Goal: Navigation & Orientation: Go to known website

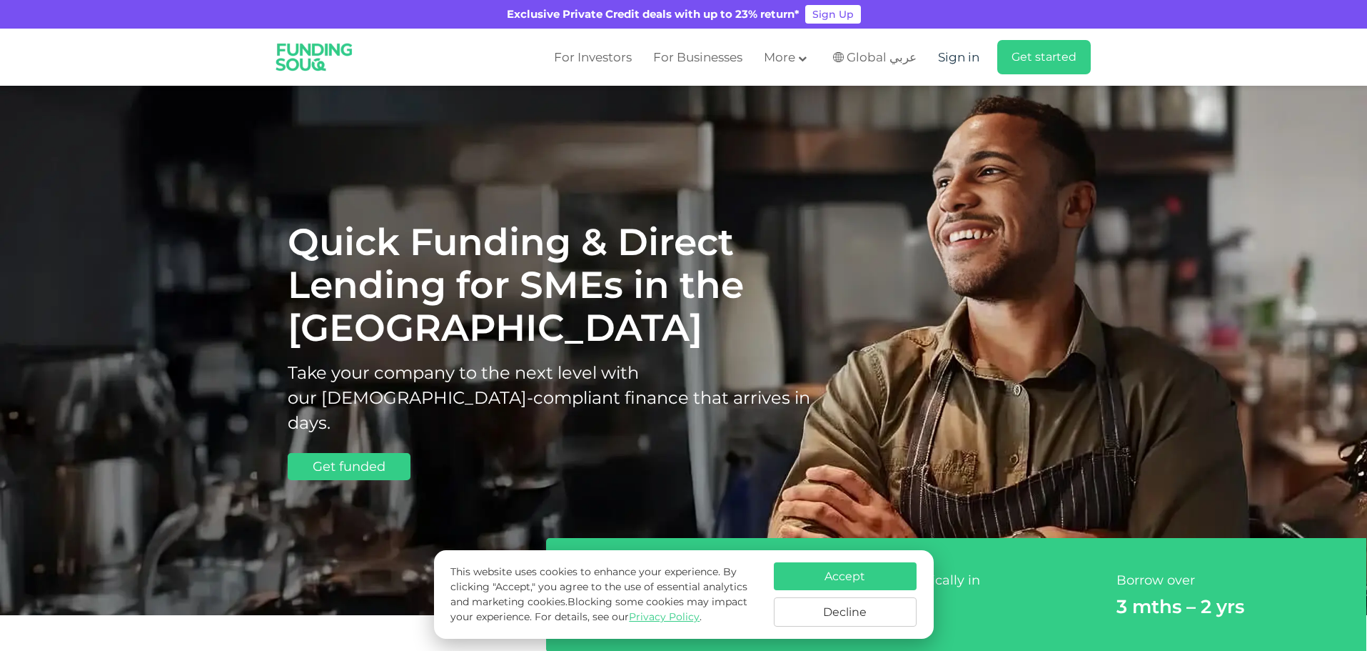
drag, startPoint x: 979, startPoint y: 60, endPoint x: 957, endPoint y: 97, distance: 43.2
click at [979, 60] on span "Sign in" at bounding box center [958, 57] width 41 height 14
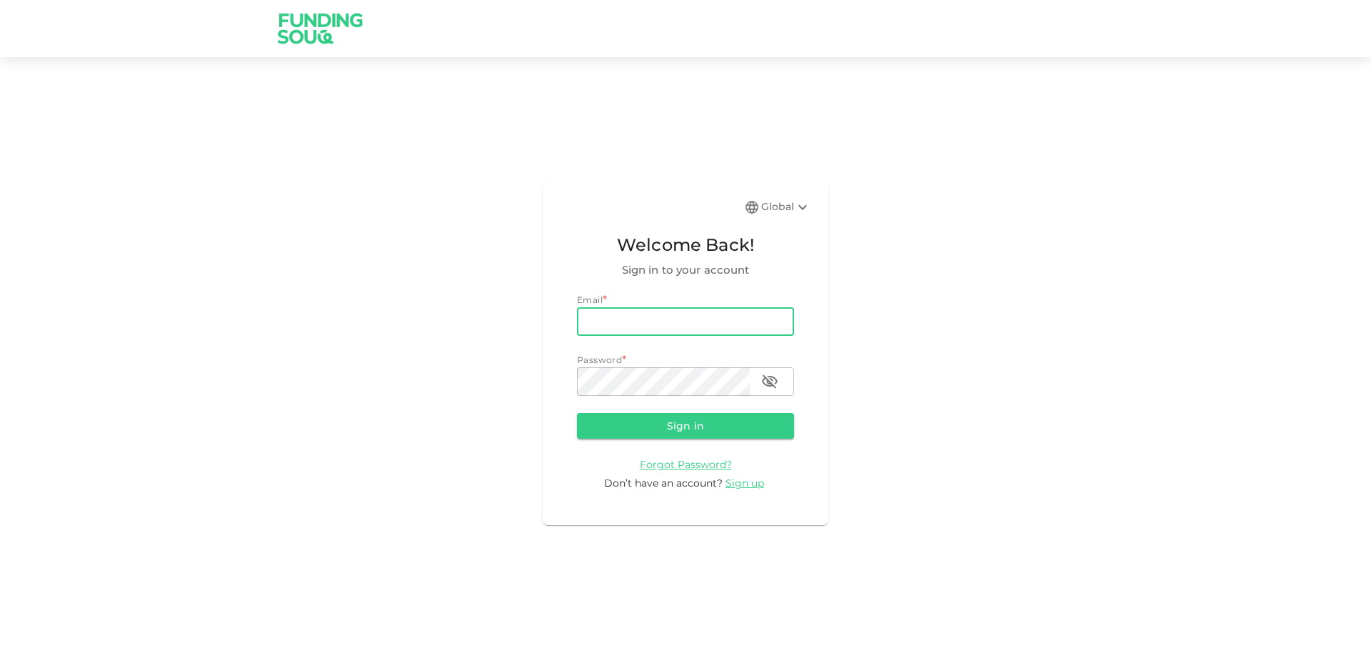
click at [659, 323] on input "email" at bounding box center [685, 321] width 217 height 29
type input "Aasik.mmm@gmail.com"
click at [721, 427] on button "Sign in" at bounding box center [685, 426] width 217 height 26
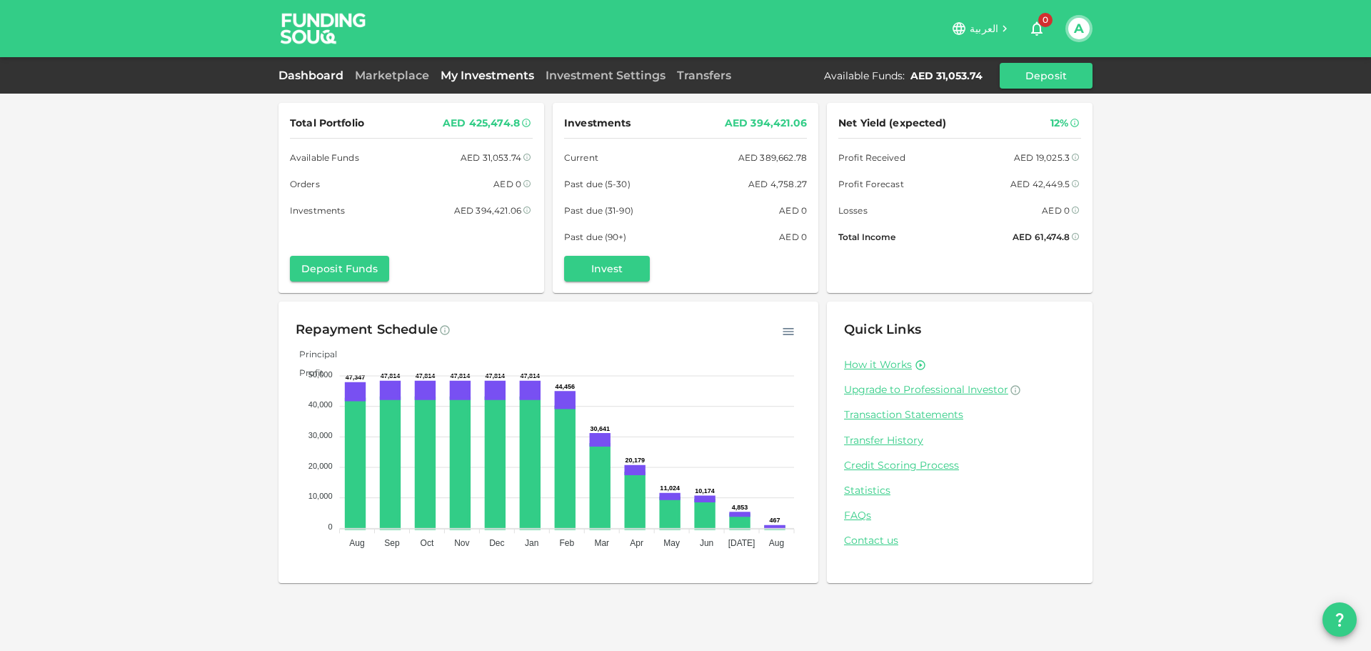
click at [511, 73] on link "My Investments" at bounding box center [487, 76] width 105 height 14
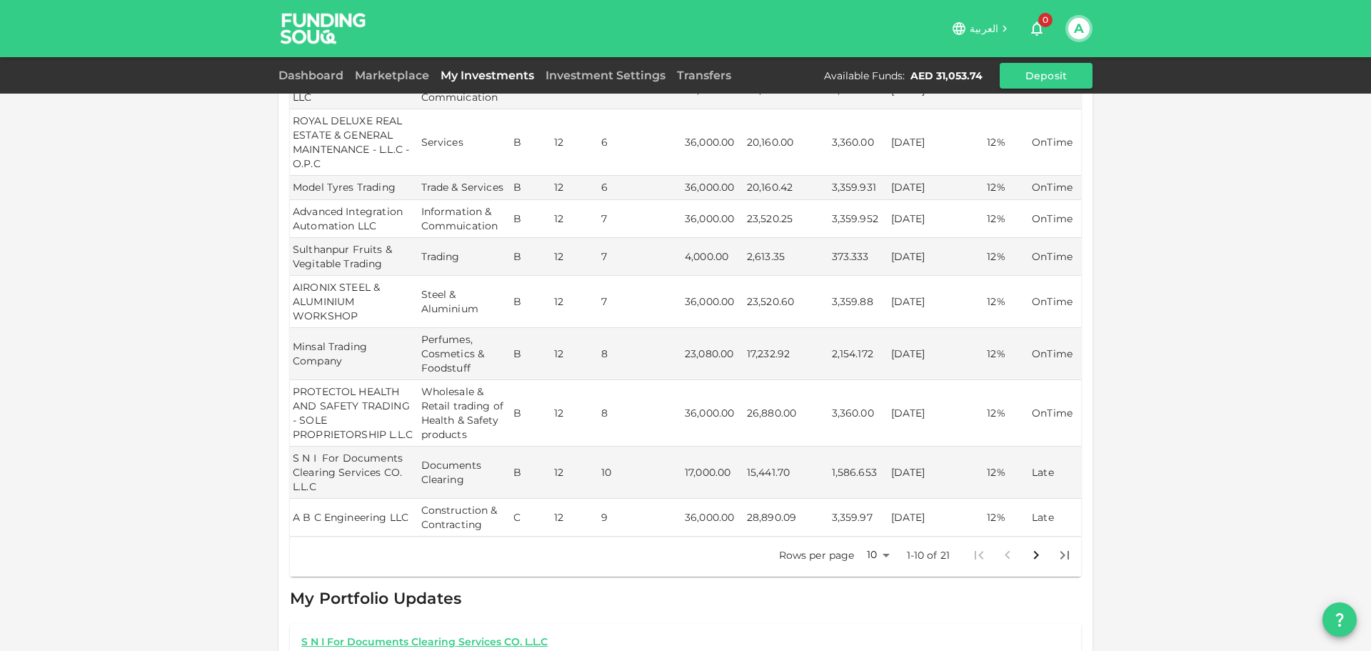
scroll to position [242, 0]
click at [393, 69] on div "Marketplace" at bounding box center [392, 75] width 86 height 17
click at [393, 69] on link "Marketplace" at bounding box center [392, 76] width 86 height 14
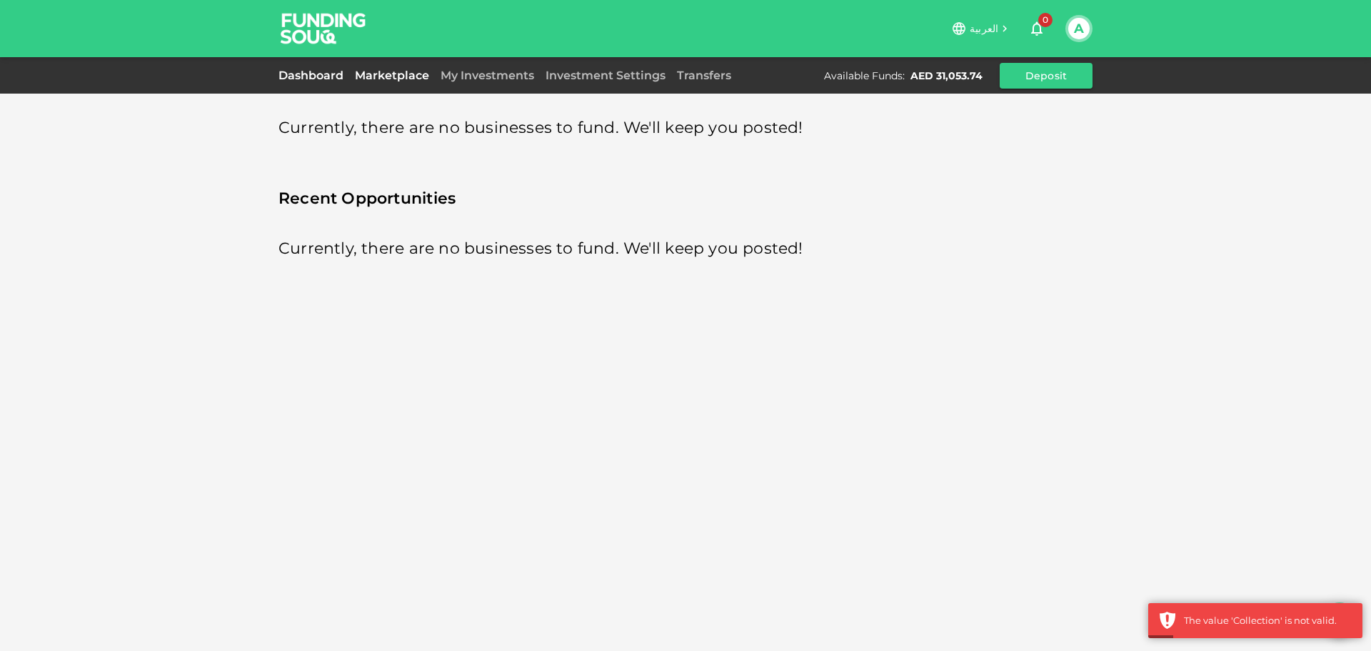
click at [348, 71] on link "Dashboard" at bounding box center [313, 76] width 71 height 14
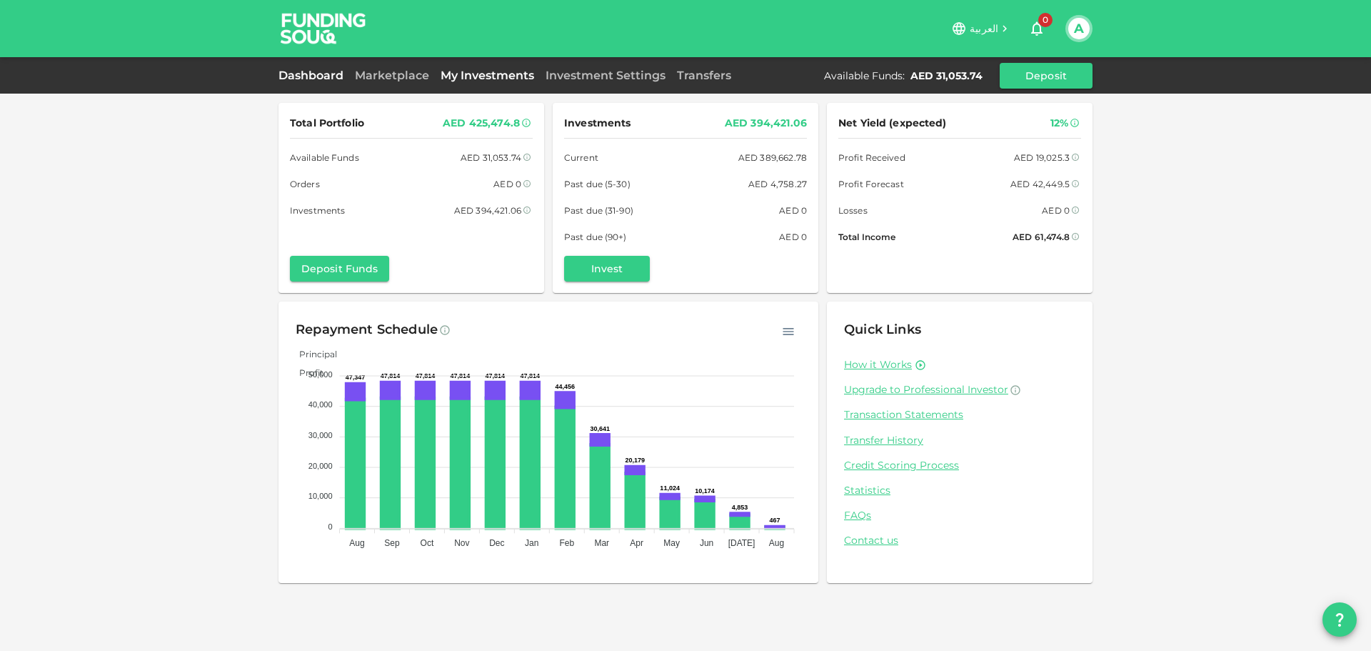
click at [522, 79] on link "My Investments" at bounding box center [487, 76] width 105 height 14
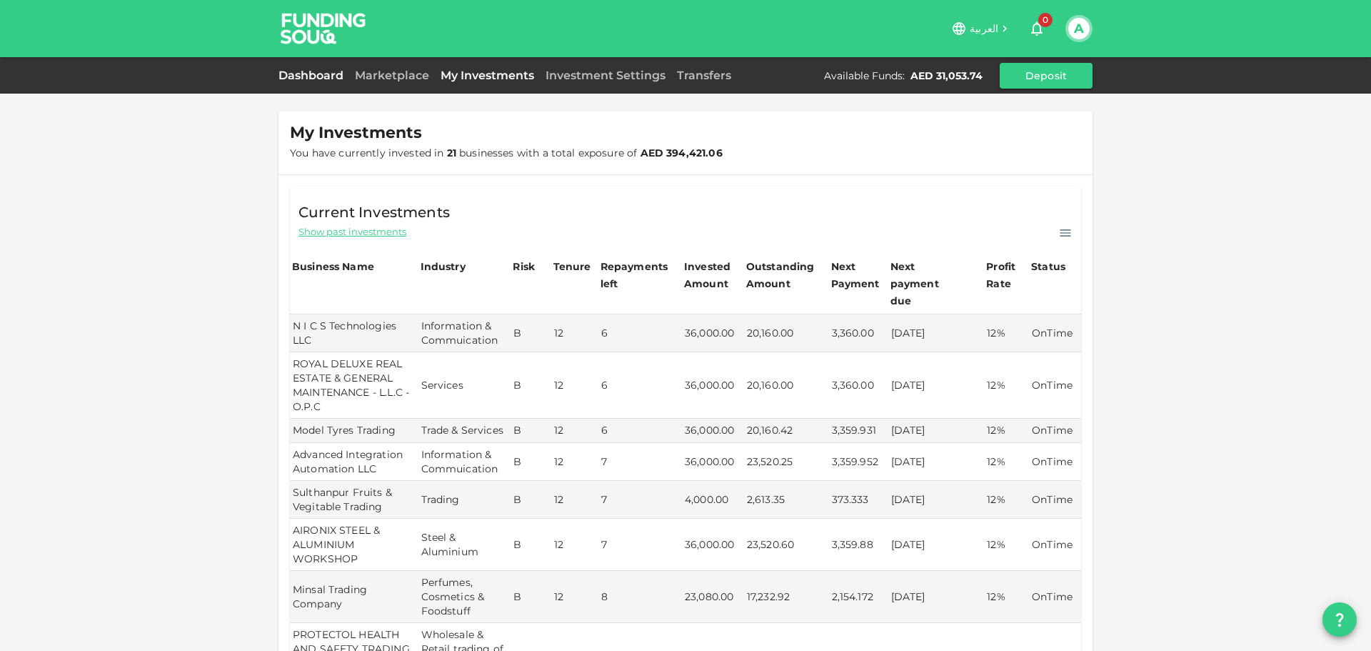
click at [316, 71] on link "Dashboard" at bounding box center [313, 76] width 71 height 14
